Goal: Find specific page/section: Find specific page/section

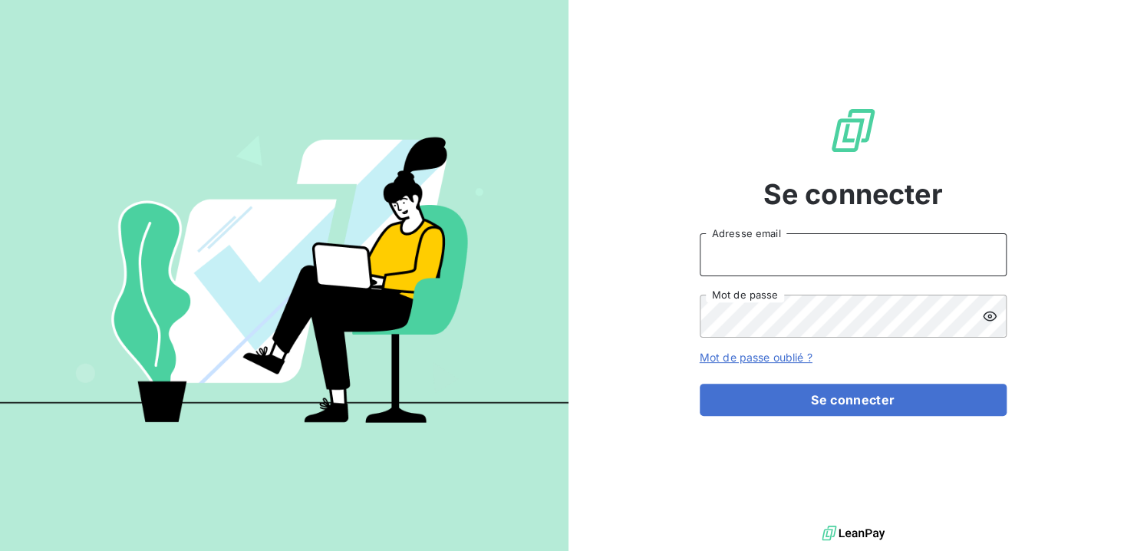
click at [844, 265] on input "Adresse email" at bounding box center [852, 254] width 307 height 43
type input "[EMAIL_ADDRESS][DOMAIN_NAME]"
click at [699, 383] on button "Se connecter" at bounding box center [852, 399] width 307 height 32
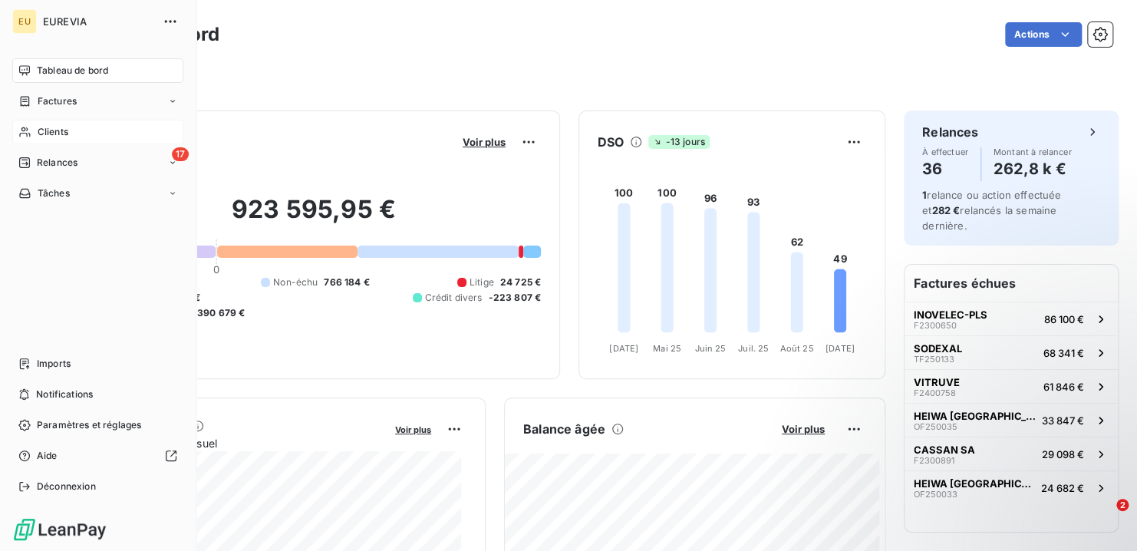
click at [57, 130] on span "Clients" at bounding box center [53, 132] width 31 height 14
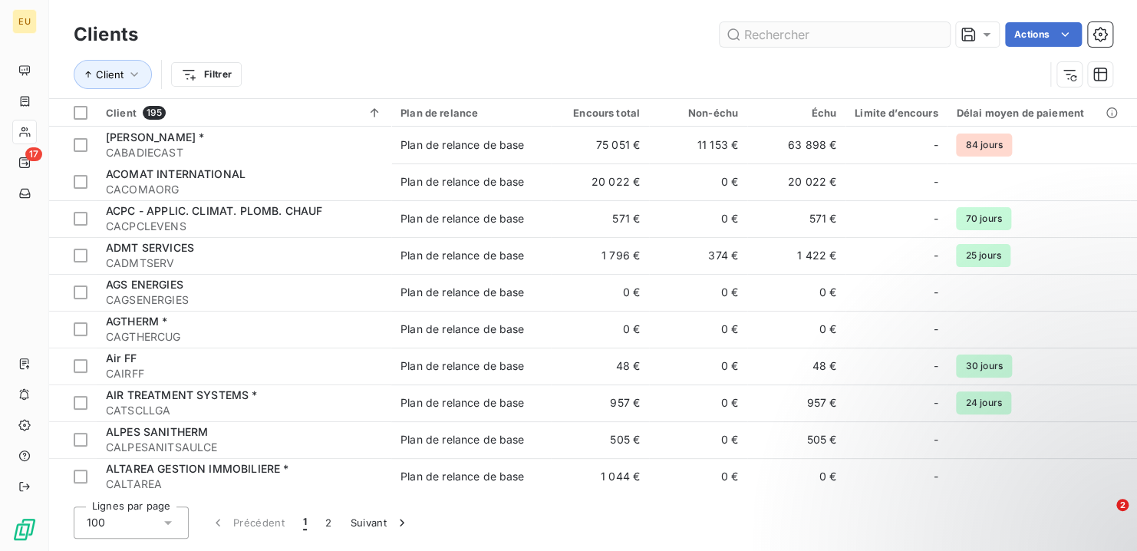
click at [765, 42] on input "text" at bounding box center [834, 34] width 230 height 25
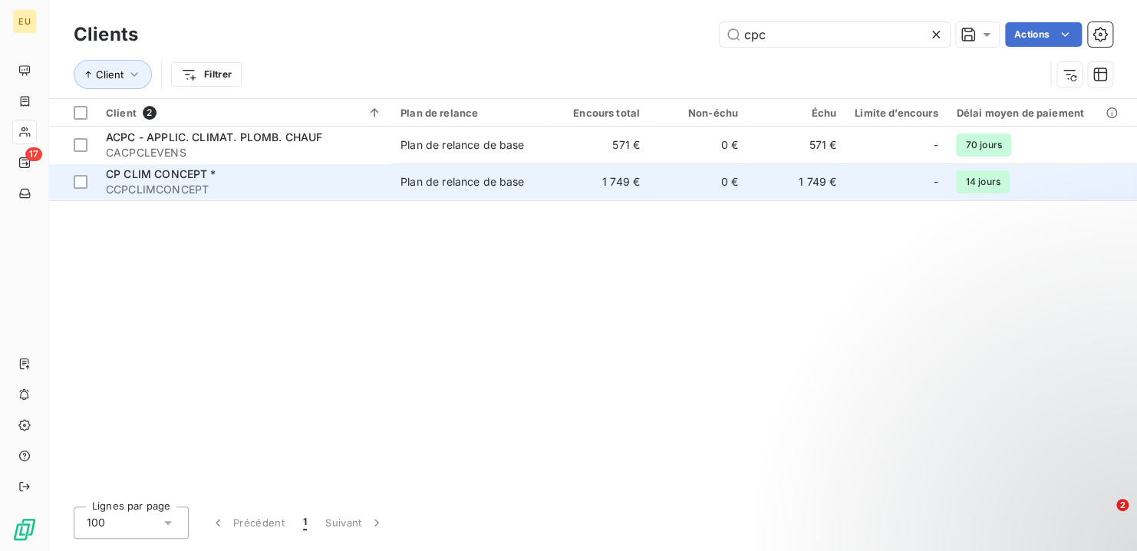
type input "cpc"
click at [163, 179] on span "CP CLIM CONCEPT *" at bounding box center [161, 173] width 110 height 13
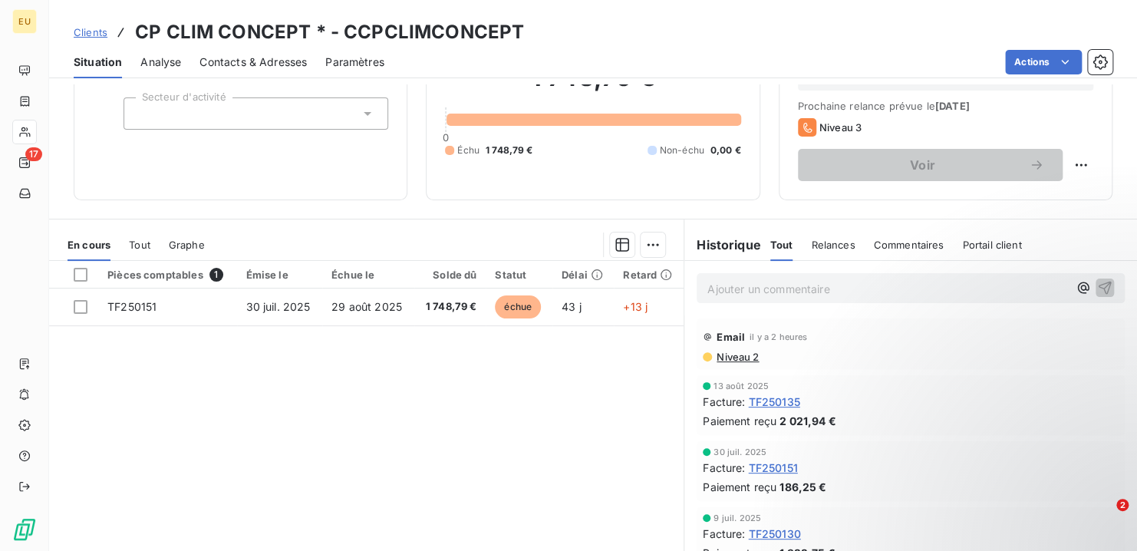
scroll to position [67, 0]
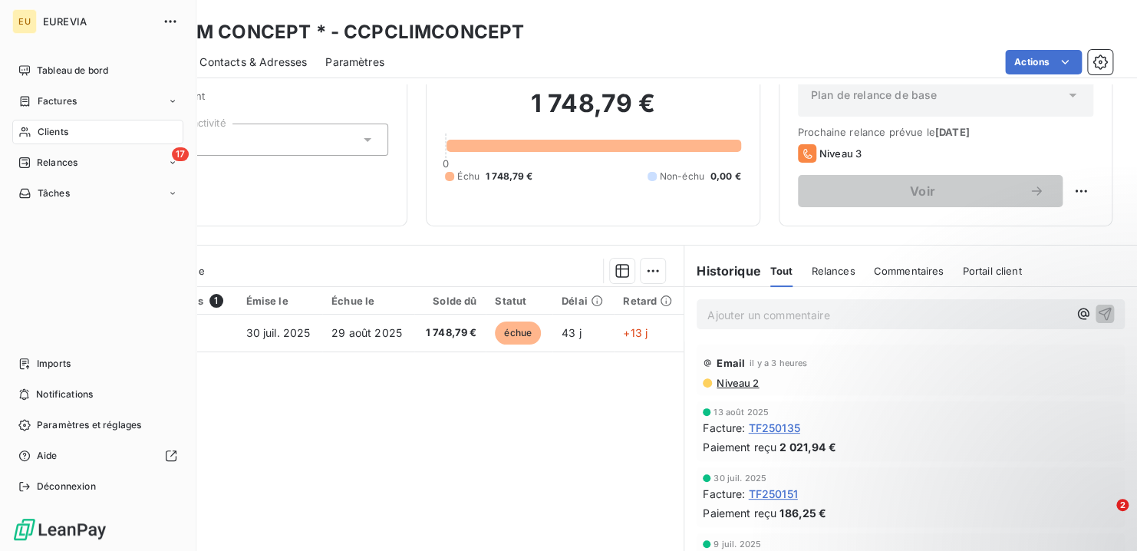
click at [65, 133] on span "Clients" at bounding box center [53, 132] width 31 height 14
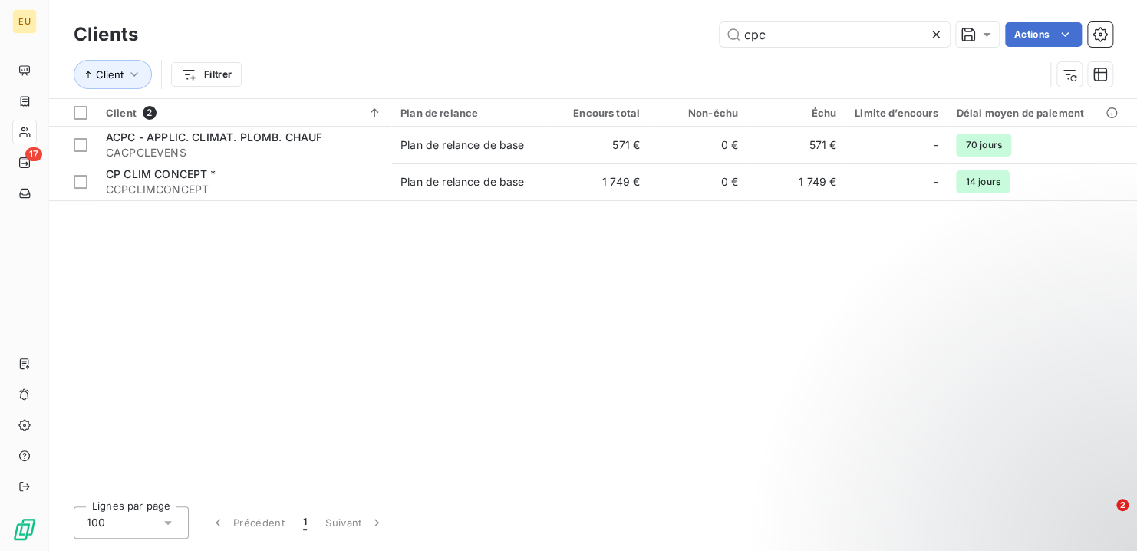
drag, startPoint x: 781, startPoint y: 35, endPoint x: 673, endPoint y: 19, distance: 109.2
click at [673, 19] on div "Clients cpc Actions" at bounding box center [593, 34] width 1038 height 32
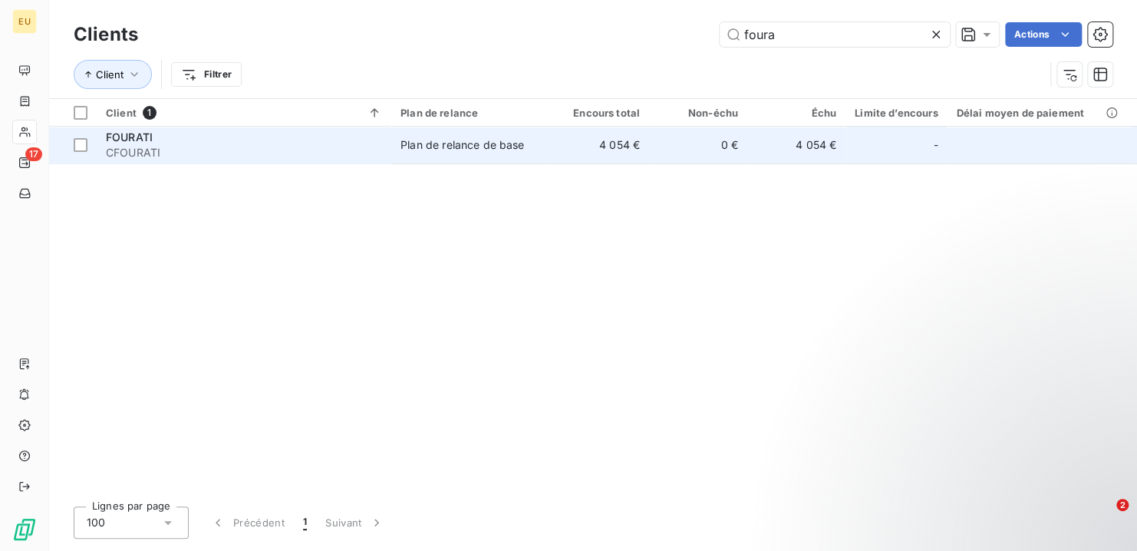
type input "foura"
click at [134, 146] on span "CFOURATI" at bounding box center [244, 152] width 276 height 15
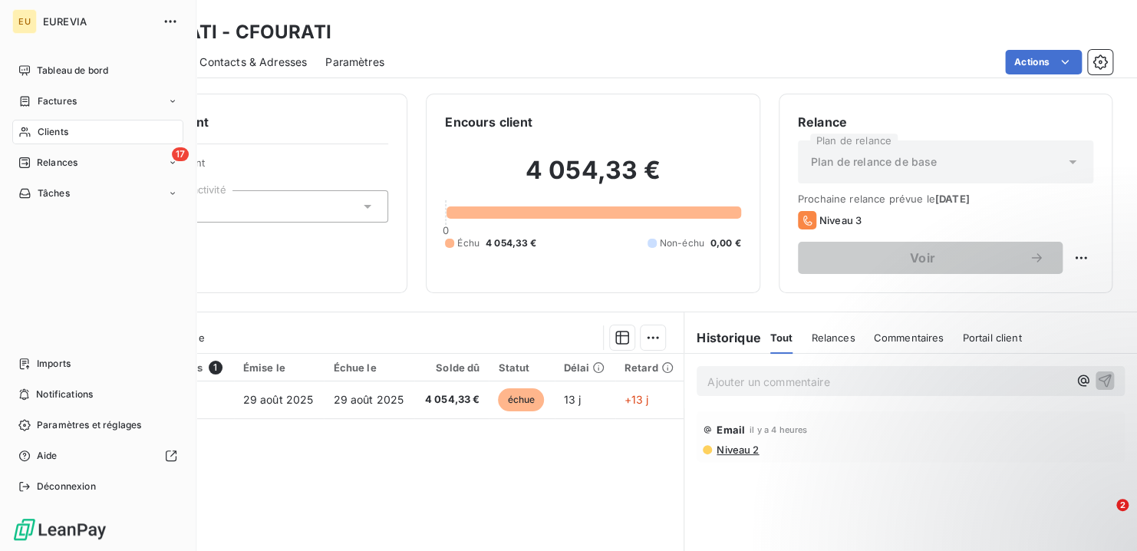
click at [59, 133] on span "Clients" at bounding box center [53, 132] width 31 height 14
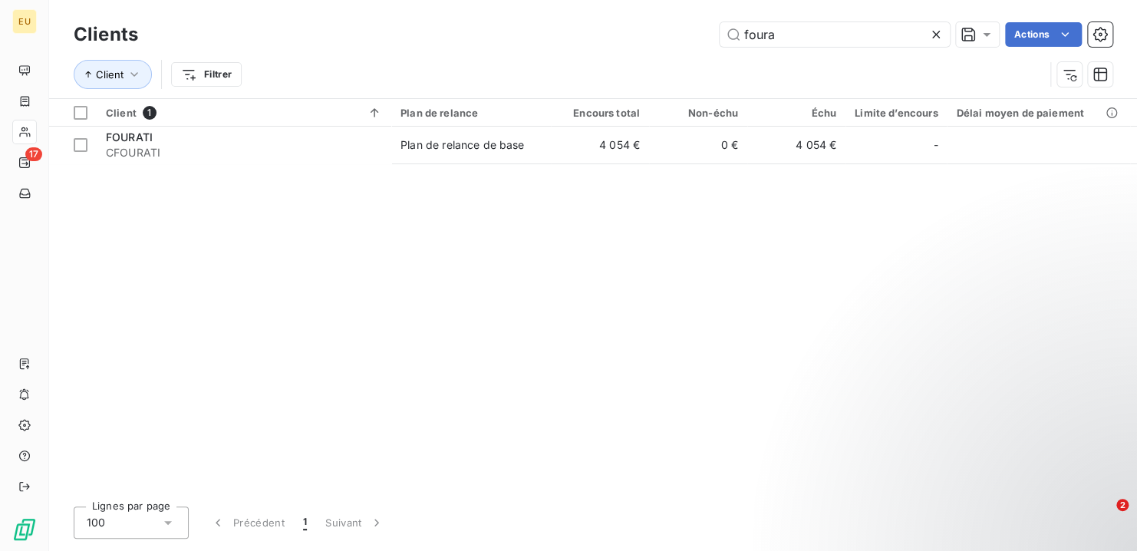
drag, startPoint x: 785, startPoint y: 37, endPoint x: 552, endPoint y: -5, distance: 236.9
click at [552, 0] on html "EU 17 Clients foura Actions Client Filtrer Client 1 Plan de relance Encours tot…" at bounding box center [568, 275] width 1137 height 551
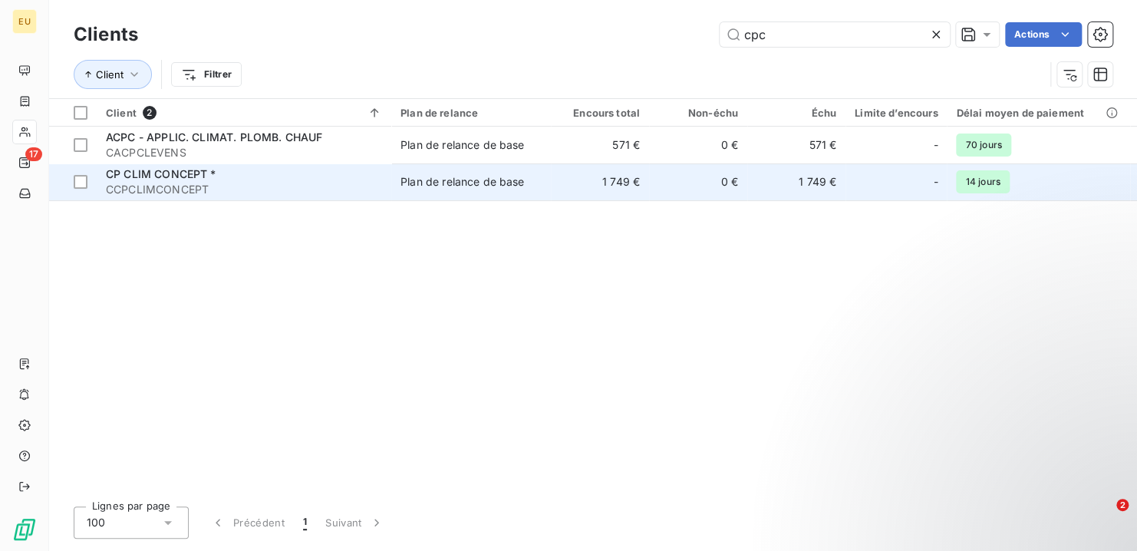
type input "cpc"
click at [169, 179] on span "CP CLIM CONCEPT *" at bounding box center [161, 173] width 110 height 13
